Goal: Information Seeking & Learning: Learn about a topic

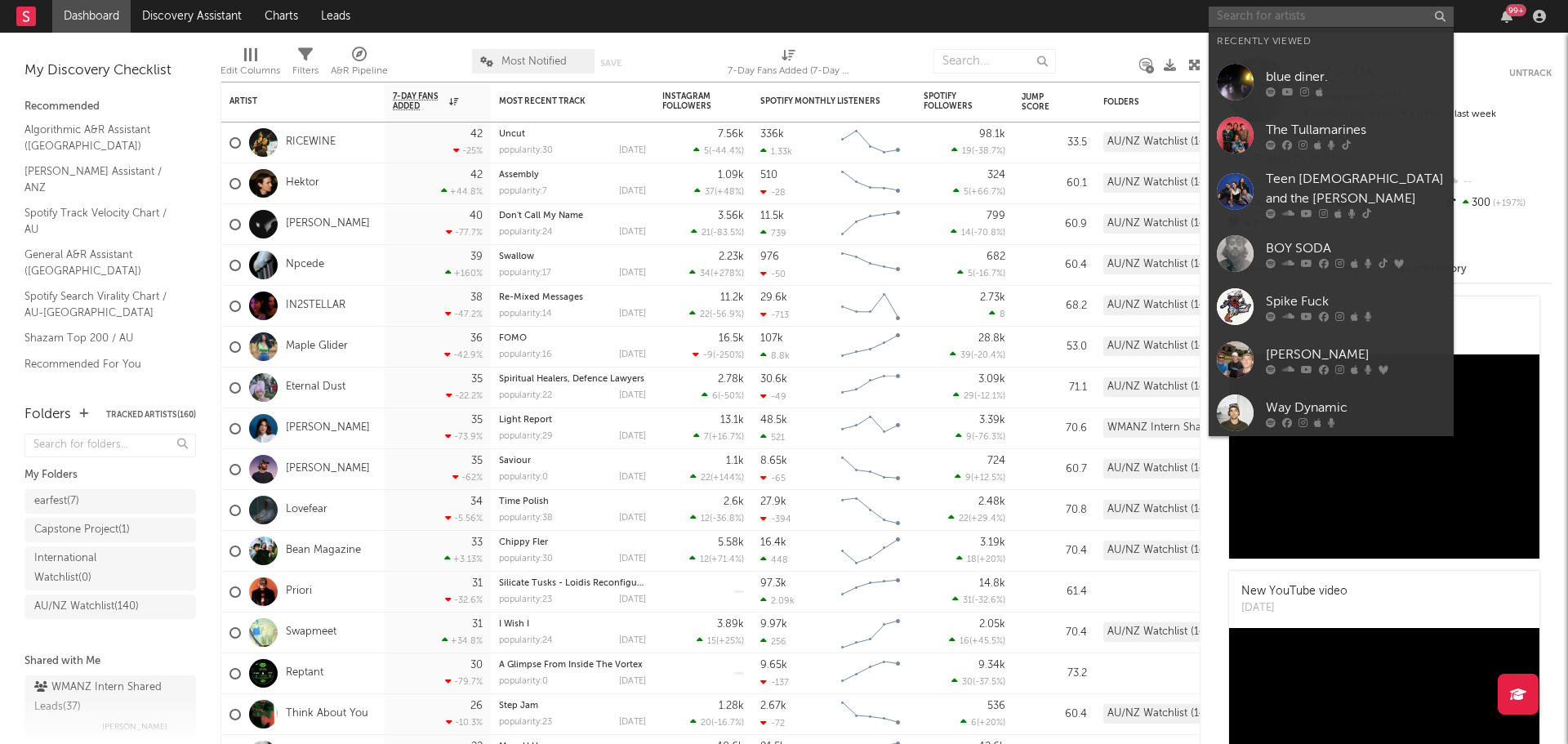
click at [1397, 13] on input "text" at bounding box center [1331, 17] width 245 height 20
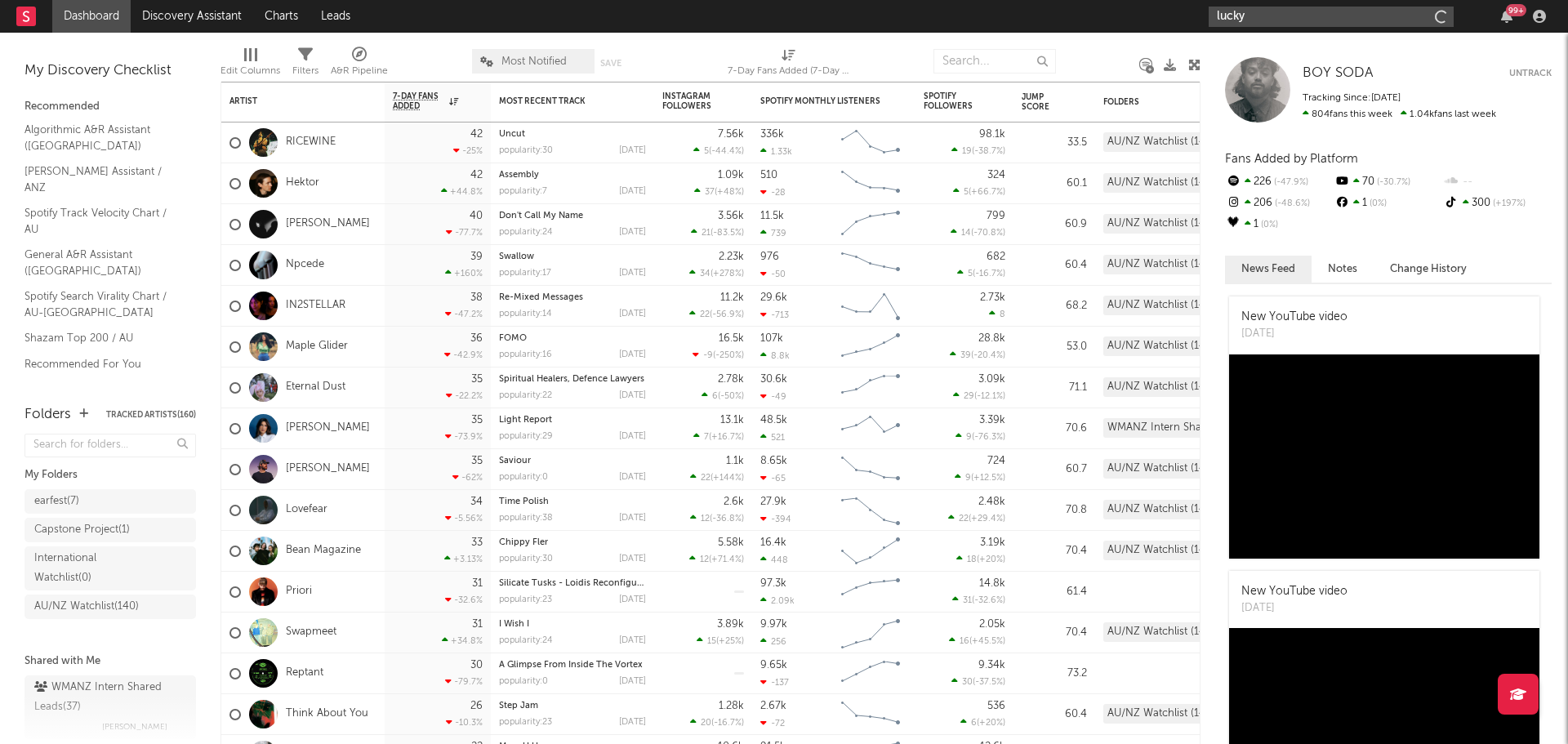
type input "lucky"
click at [1260, 22] on input "lucky" at bounding box center [1331, 17] width 245 height 20
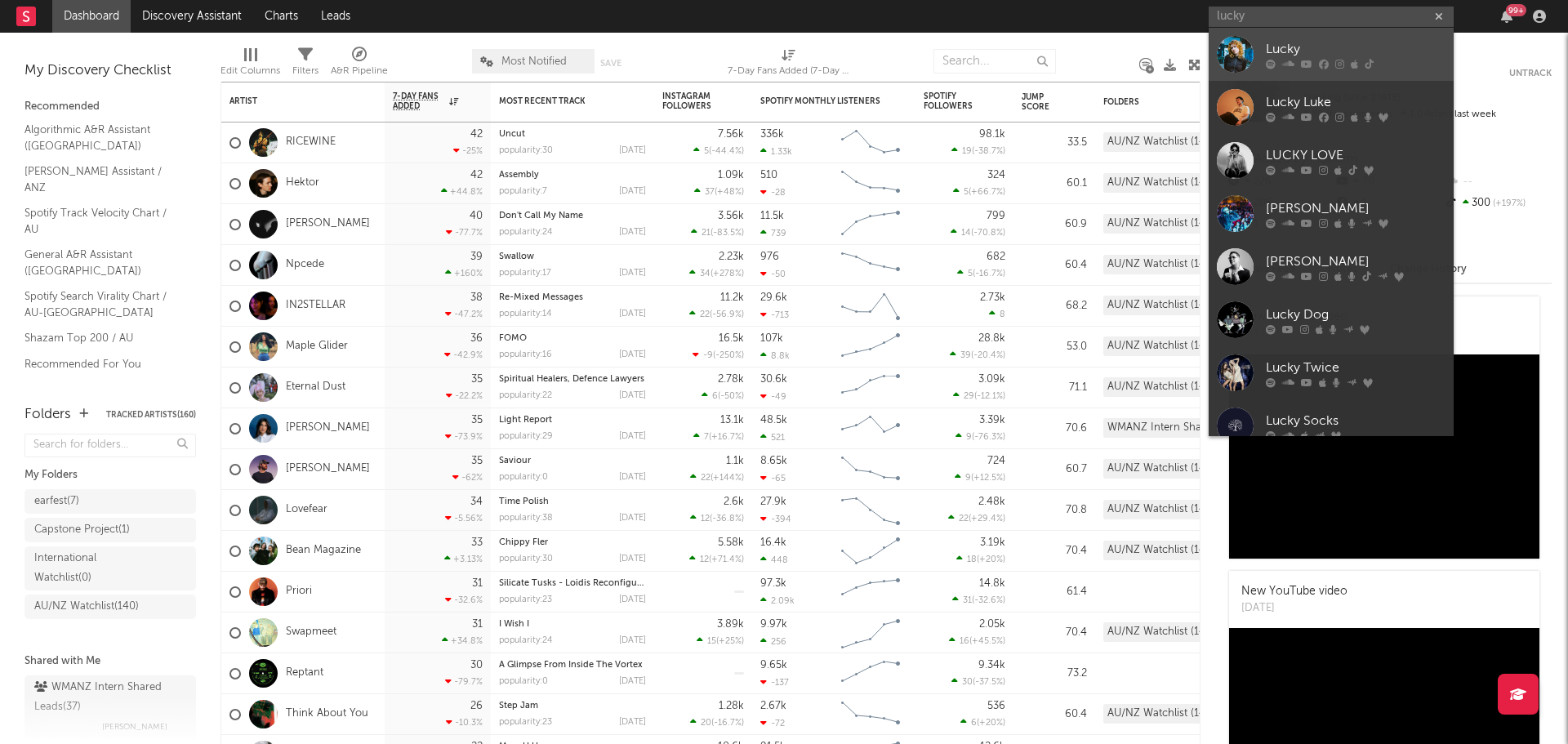
click at [1279, 44] on div "Lucky" at bounding box center [1356, 49] width 180 height 19
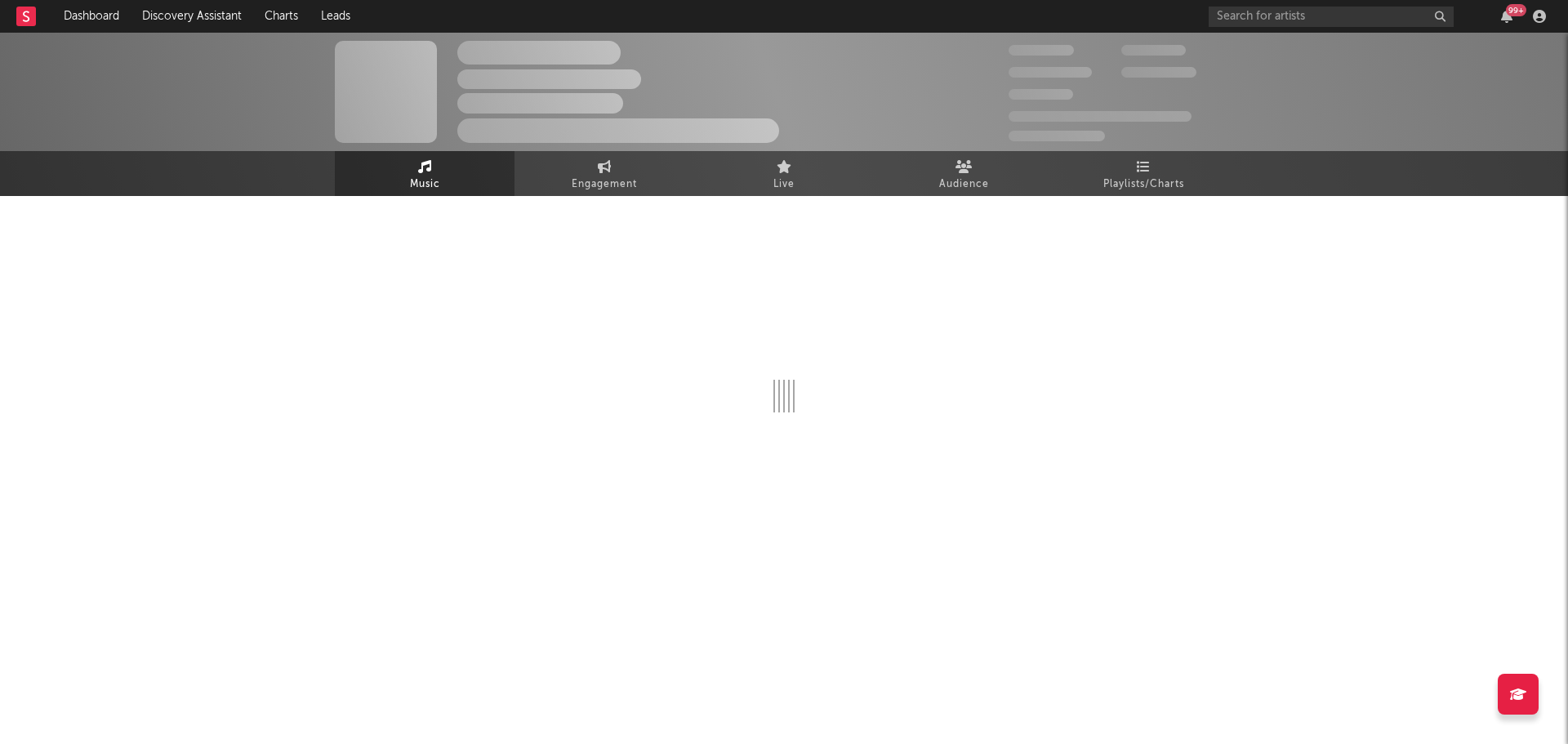
select select "1w"
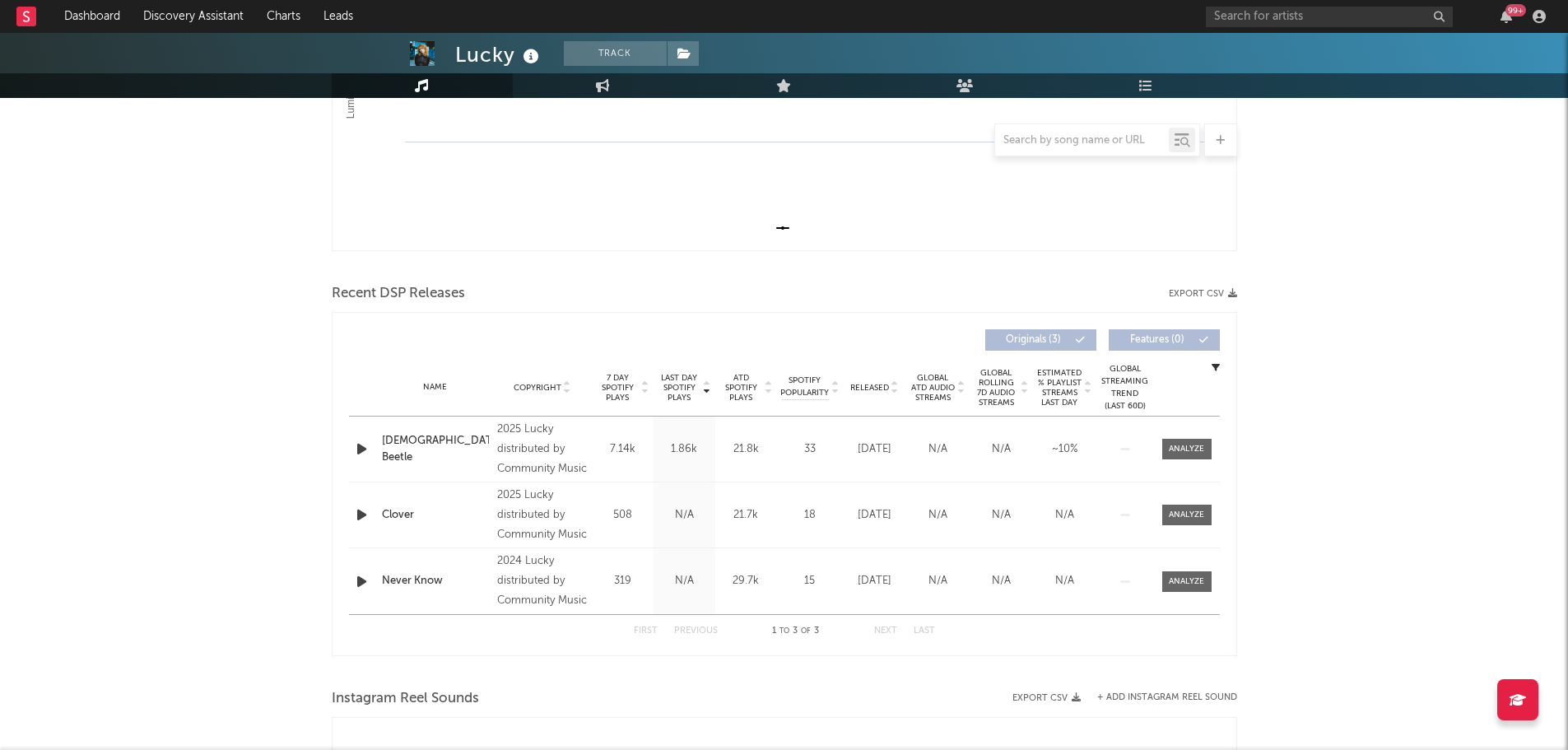
scroll to position [576, 0]
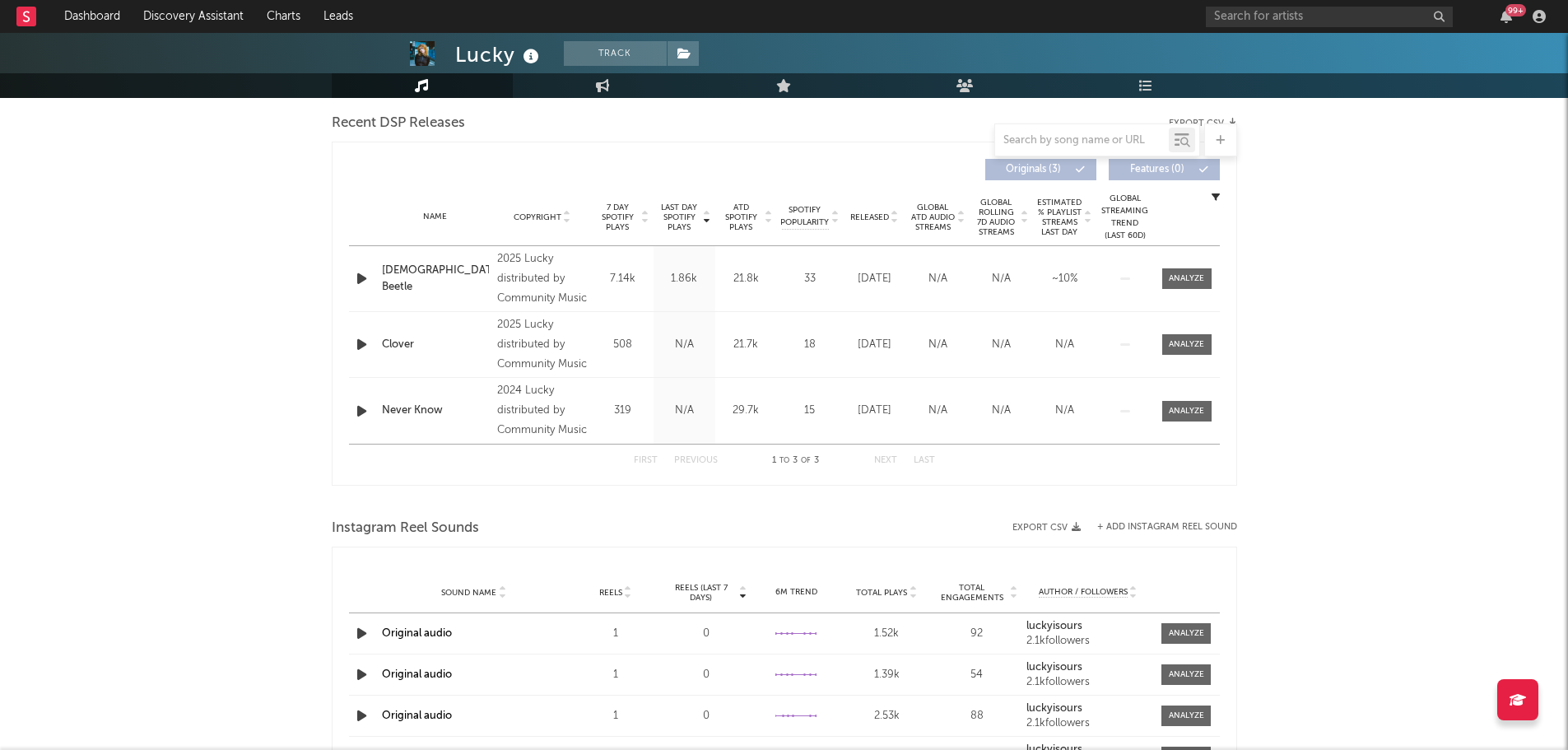
click at [736, 214] on span "ATD Spotify Plays" at bounding box center [740, 217] width 43 height 30
click at [896, 210] on div "Name Copyright Label Album Names Composer Names 7 Day Spotify Plays Last Day Sp…" at bounding box center [784, 217] width 871 height 58
click at [879, 219] on span "Released" at bounding box center [870, 217] width 39 height 10
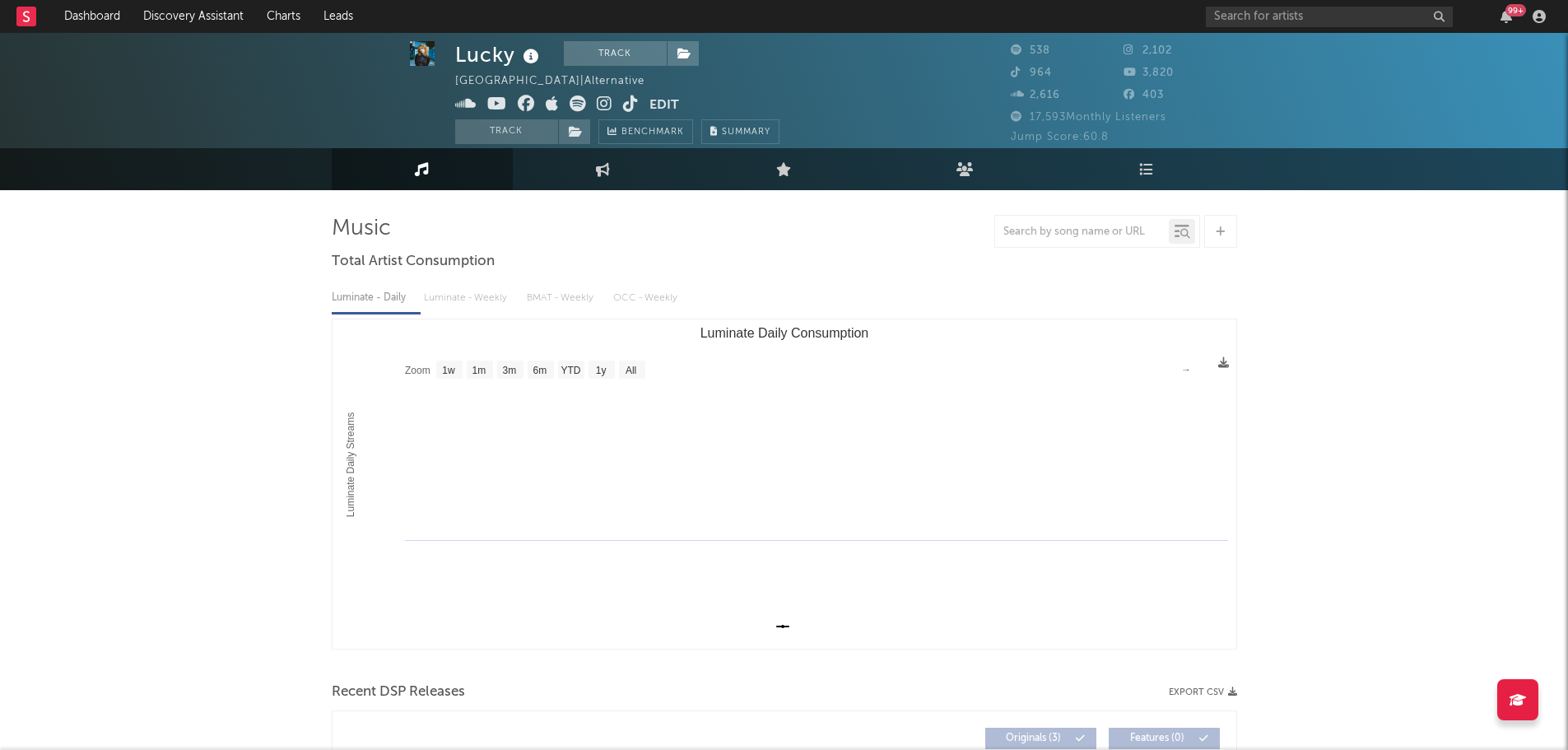
scroll to position [0, 0]
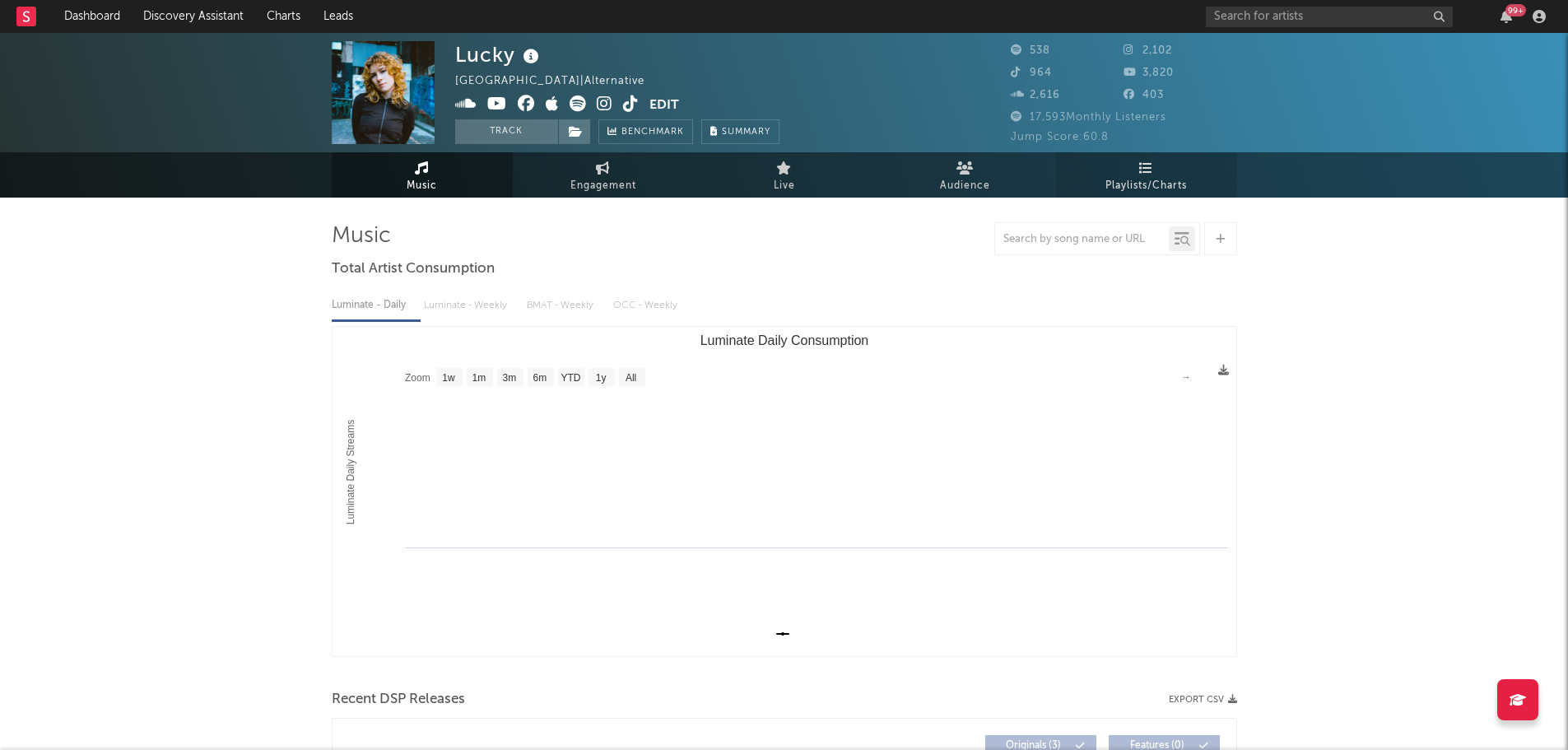
click at [1180, 164] on link "Playlists/Charts" at bounding box center [1147, 175] width 181 height 45
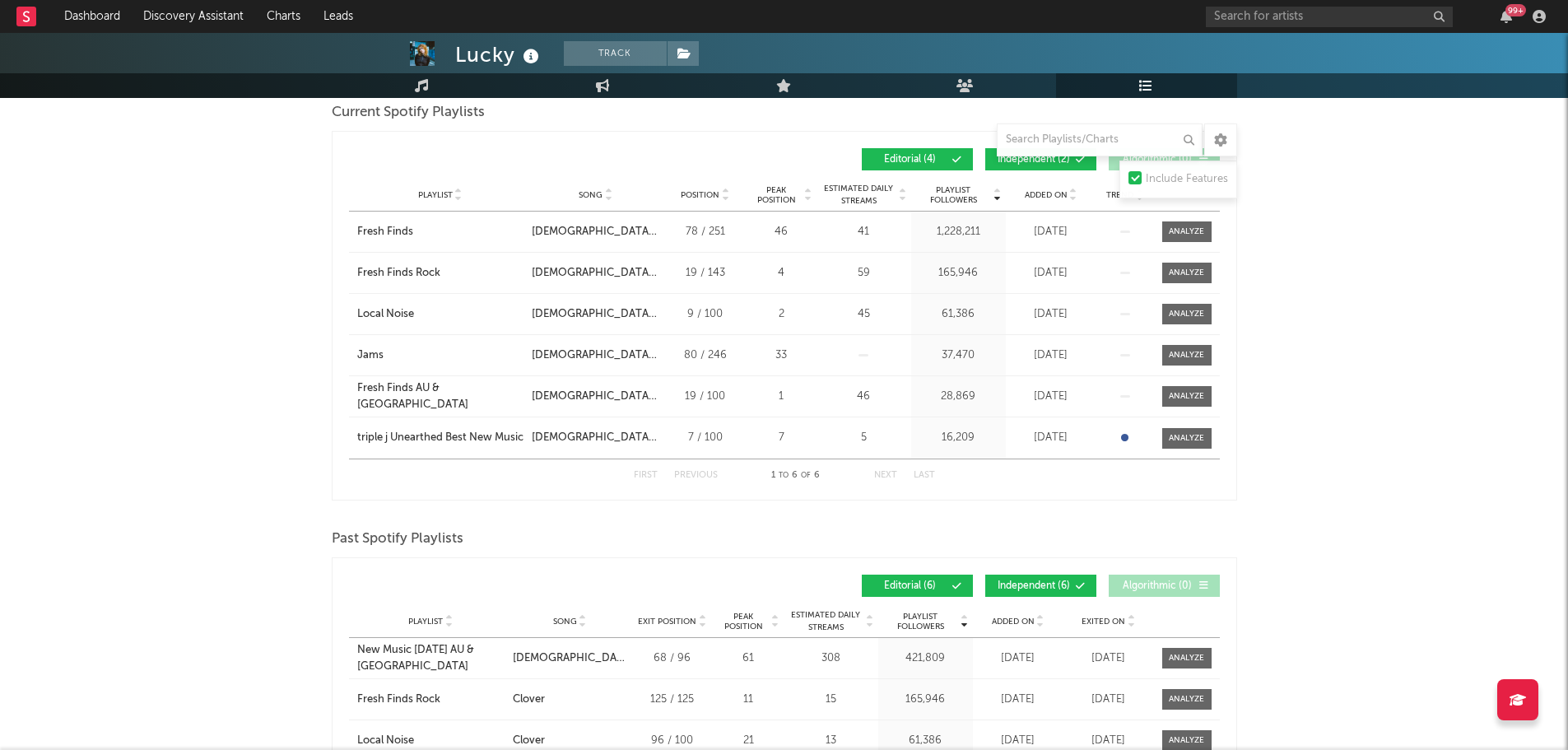
scroll to position [247, 0]
click at [95, 25] on link "Dashboard" at bounding box center [92, 16] width 79 height 33
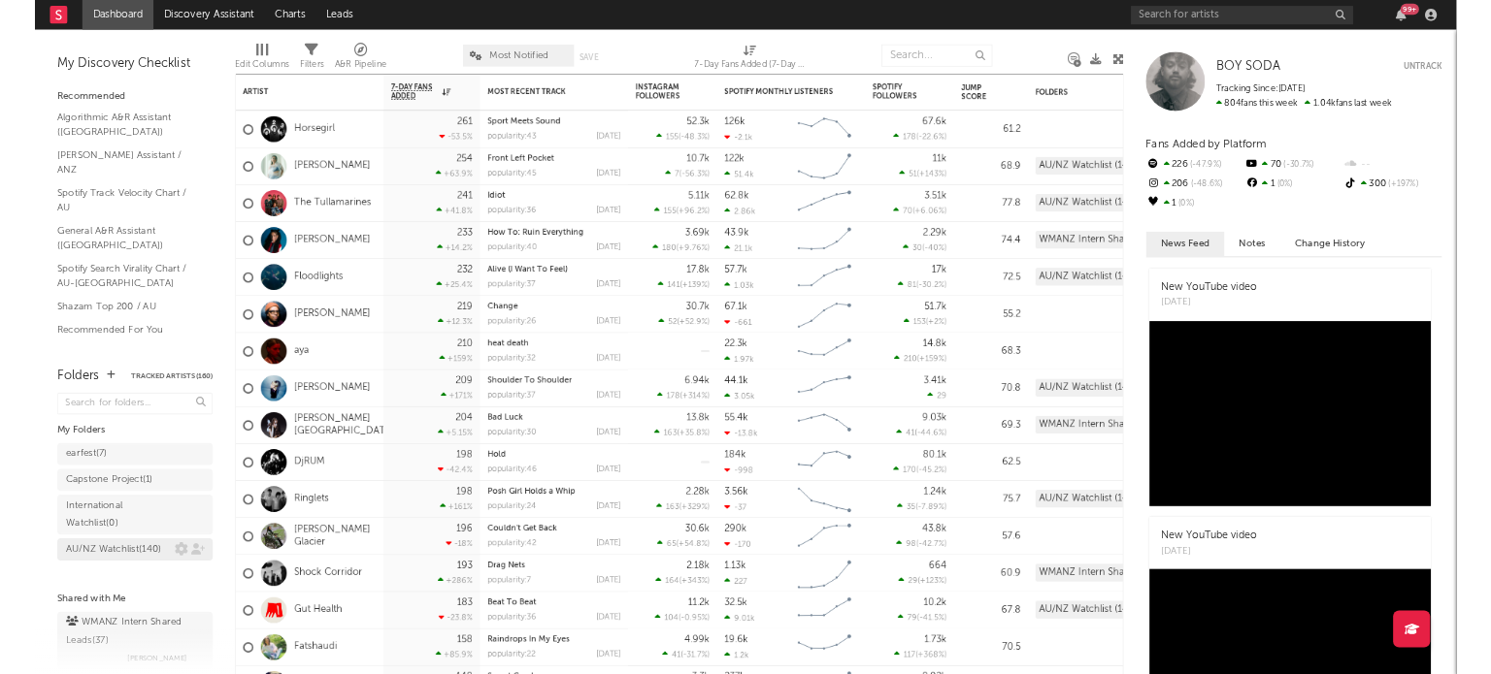
scroll to position [75, 0]
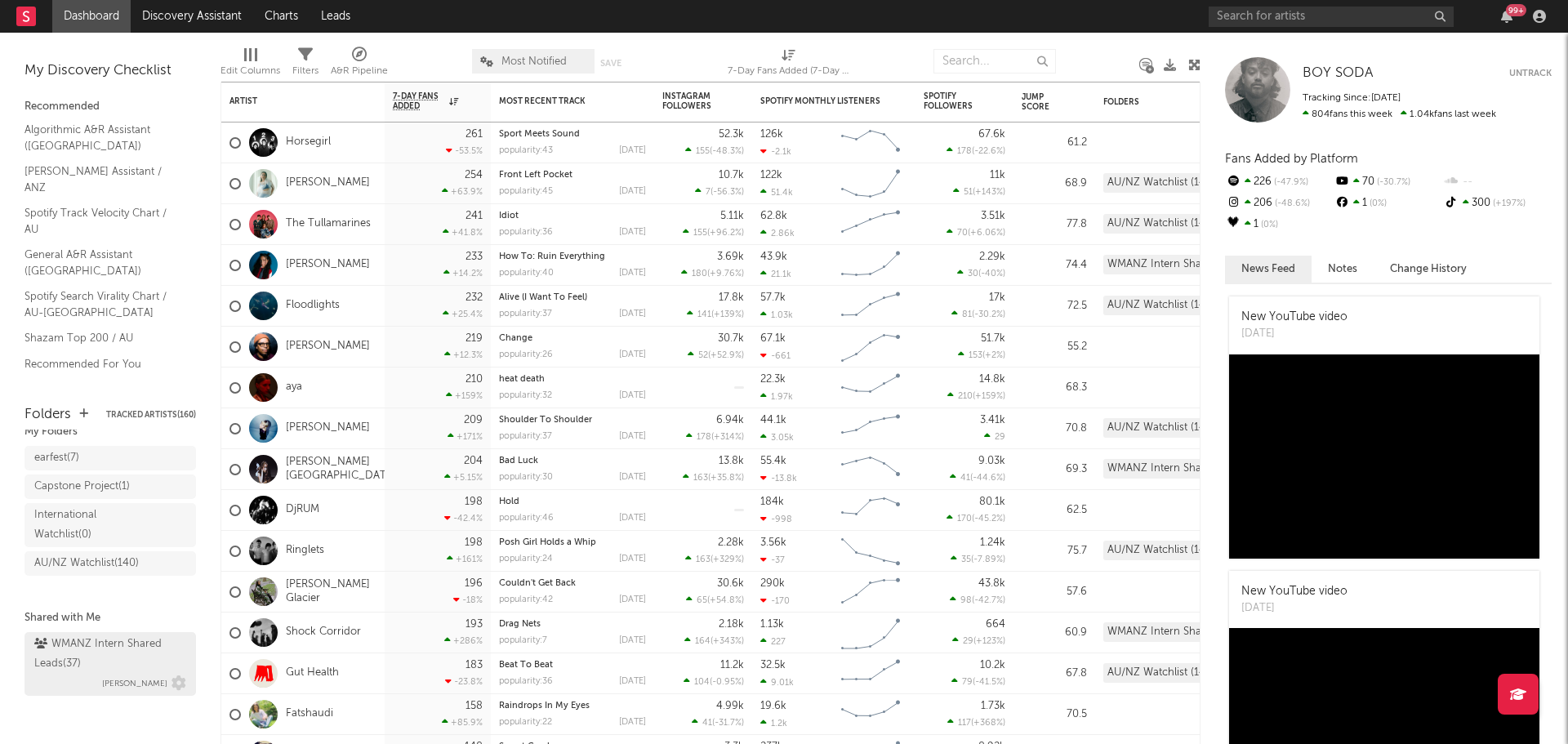
click at [72, 657] on div "WMANZ Intern Shared Leads ( 37 )" at bounding box center [109, 654] width 148 height 40
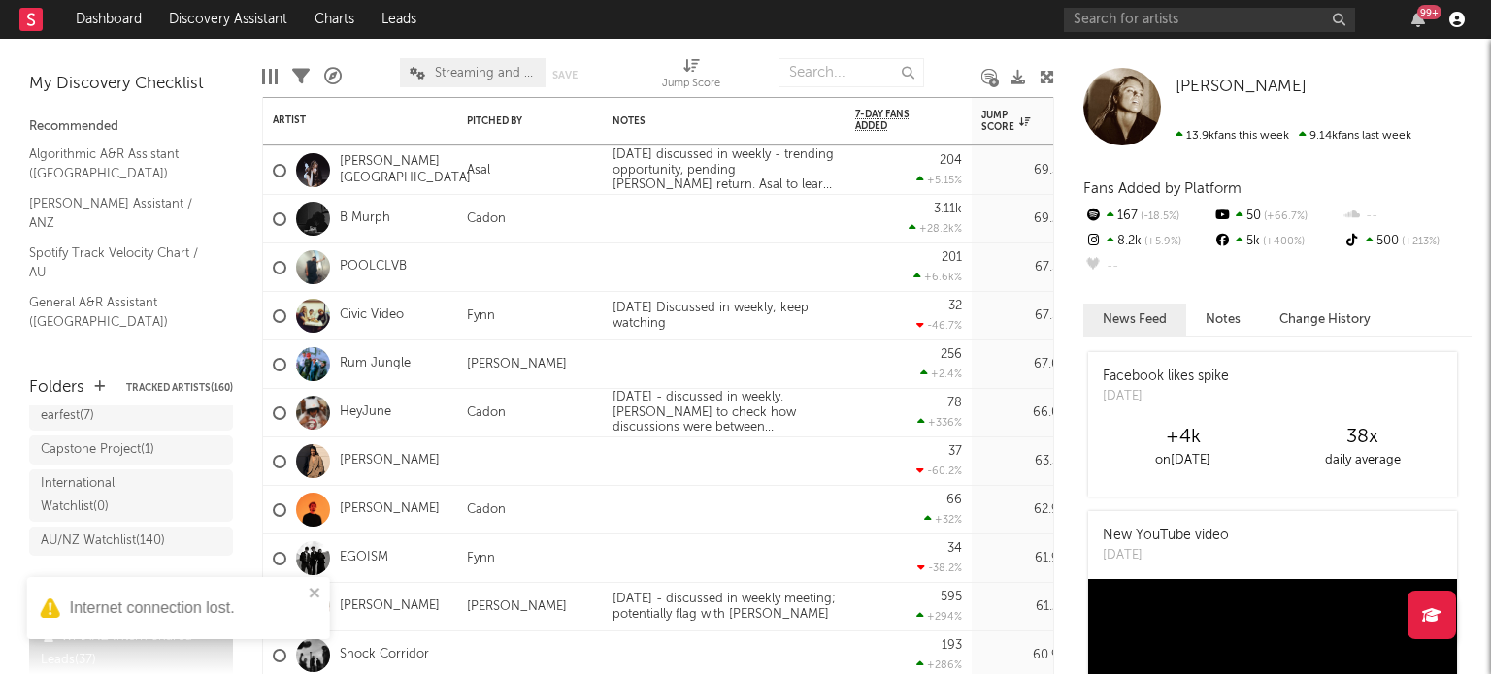
scroll to position [71, 0]
